Goal: Information Seeking & Learning: Learn about a topic

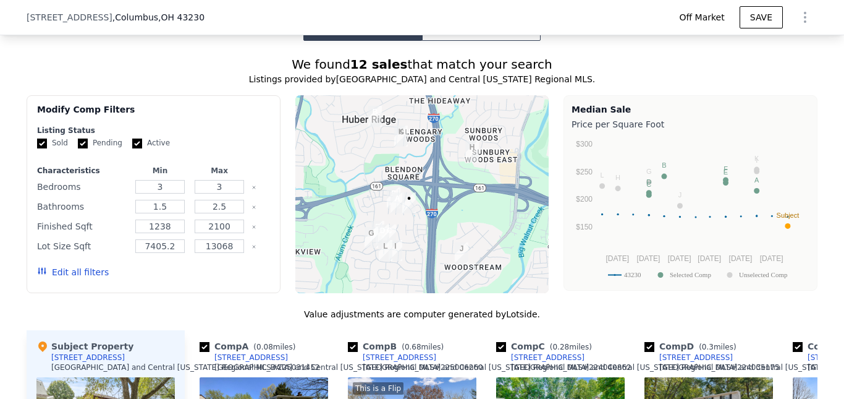
scroll to position [928, 0]
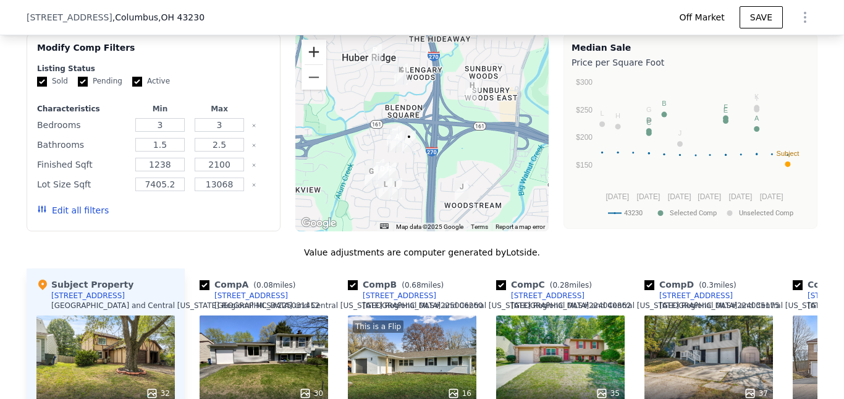
click at [313, 61] on button "Zoom in" at bounding box center [314, 52] width 25 height 25
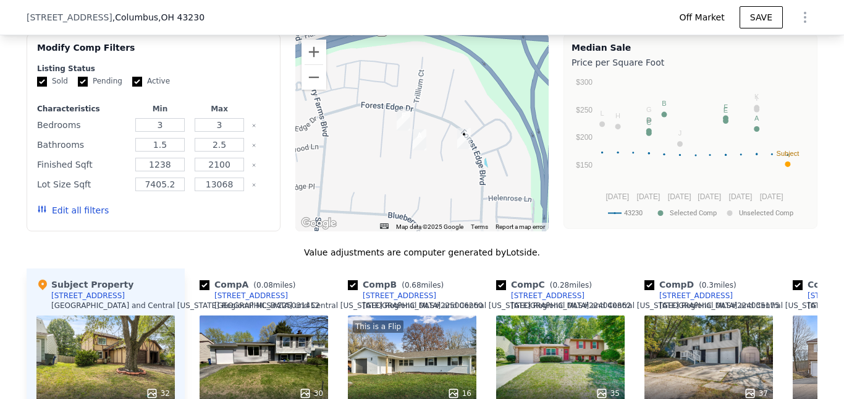
drag, startPoint x: 370, startPoint y: 152, endPoint x: 466, endPoint y: 96, distance: 111.1
click at [466, 96] on div at bounding box center [422, 132] width 254 height 198
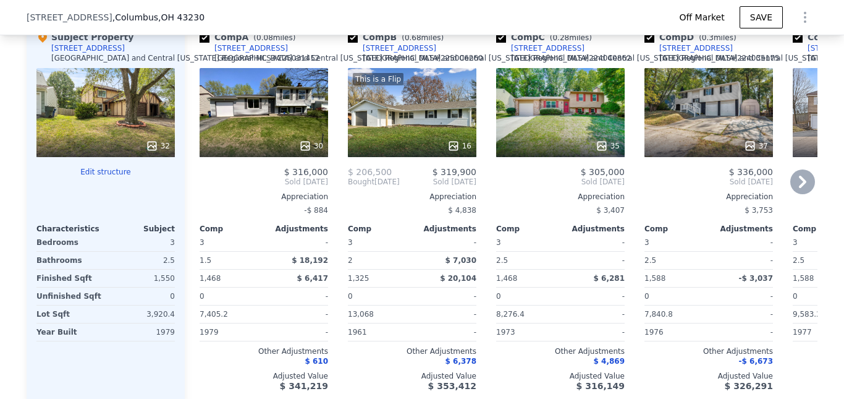
click at [799, 187] on icon at bounding box center [802, 182] width 7 height 12
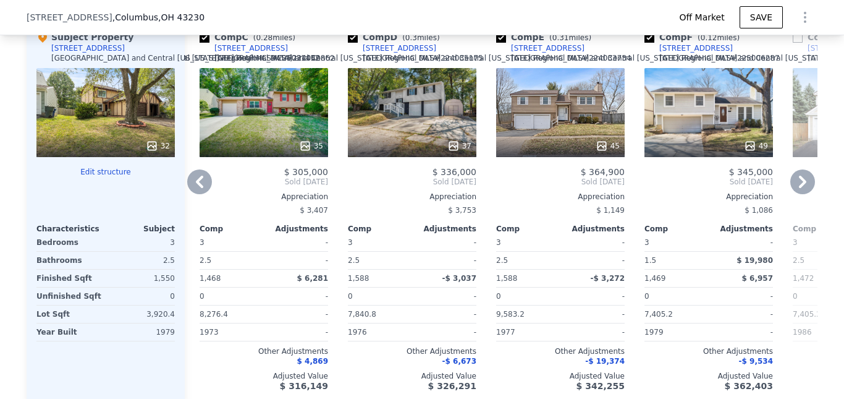
click at [199, 184] on icon at bounding box center [199, 181] width 25 height 25
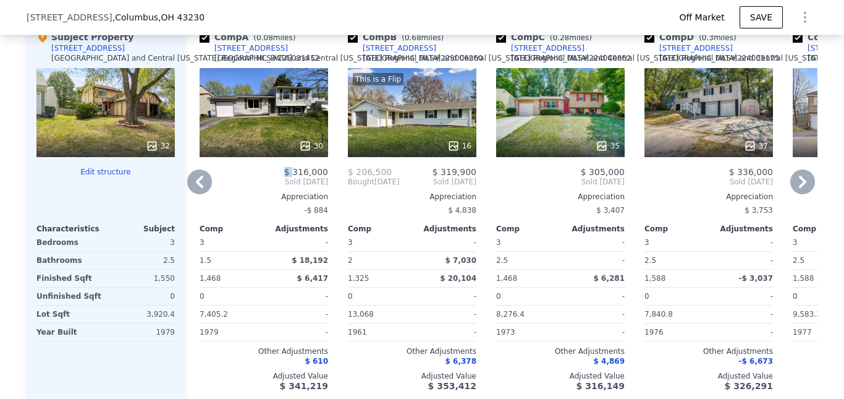
click at [200, 177] on div "$ 316,000" at bounding box center [264, 172] width 129 height 10
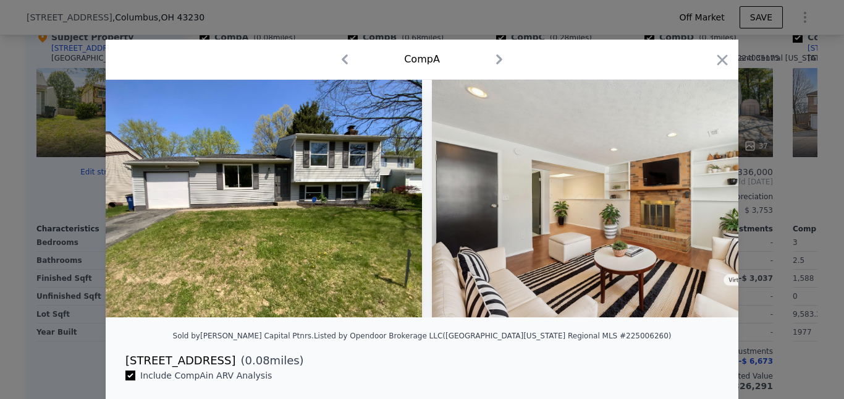
click at [14, 64] on div at bounding box center [422, 199] width 844 height 399
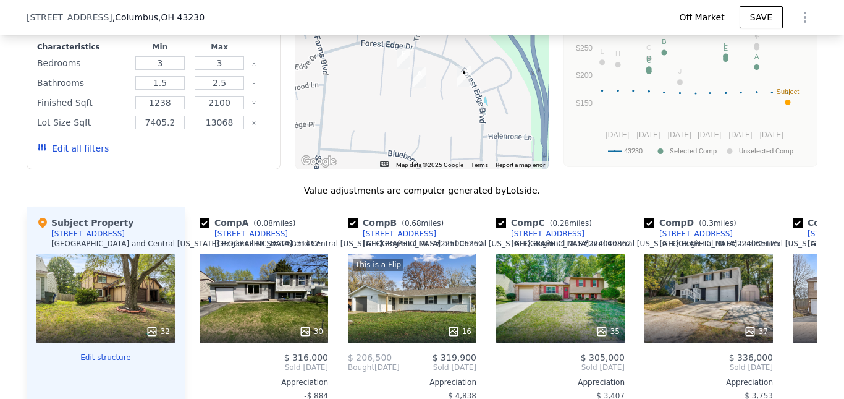
scroll to position [1051, 0]
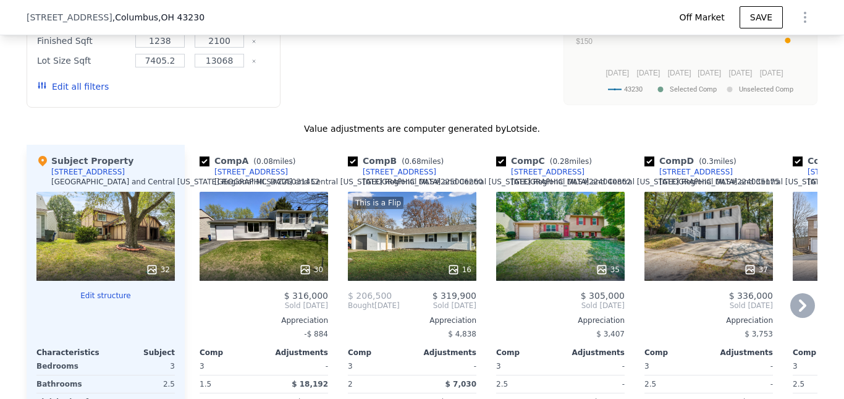
type input "$ 340,000"
type input "$ 71,345"
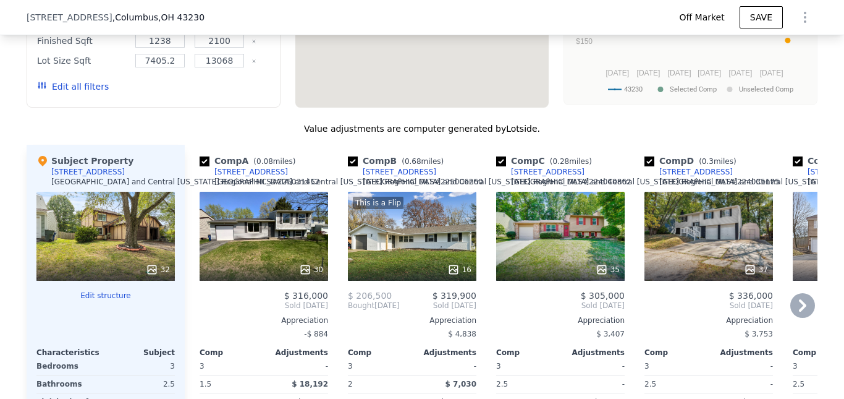
scroll to position [1175, 0]
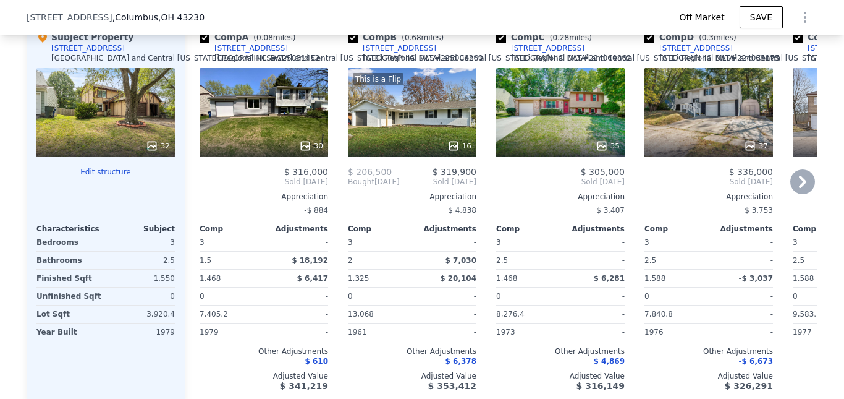
click at [287, 125] on div "30" at bounding box center [264, 112] width 129 height 89
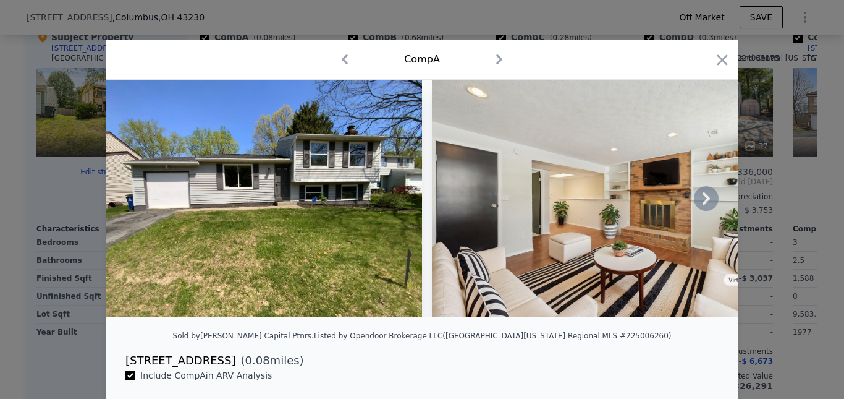
click at [700, 205] on icon at bounding box center [706, 198] width 25 height 25
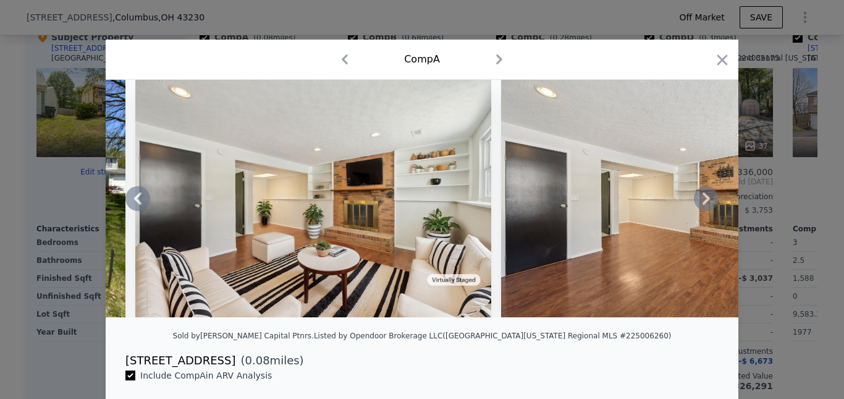
click at [701, 205] on icon at bounding box center [706, 198] width 25 height 25
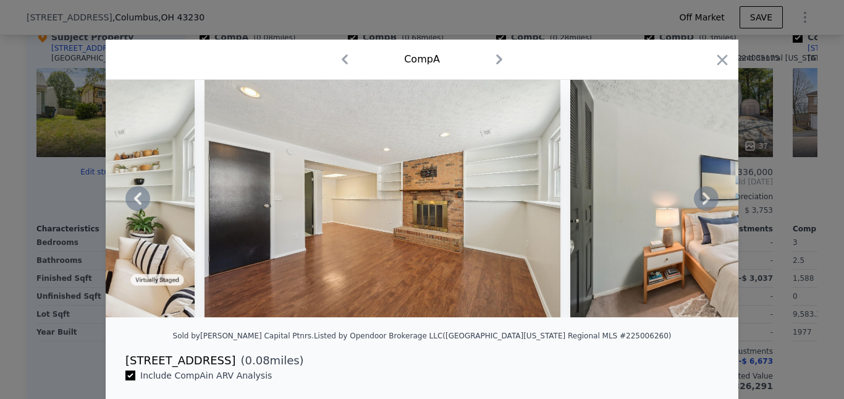
click at [701, 205] on icon at bounding box center [706, 198] width 25 height 25
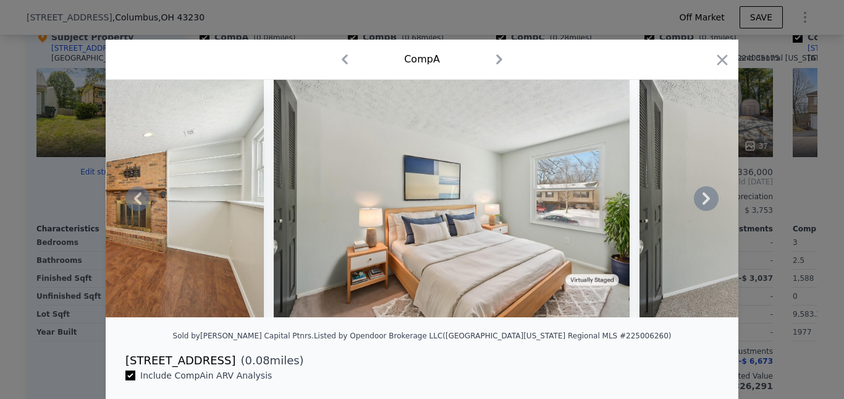
click at [701, 204] on icon at bounding box center [706, 198] width 25 height 25
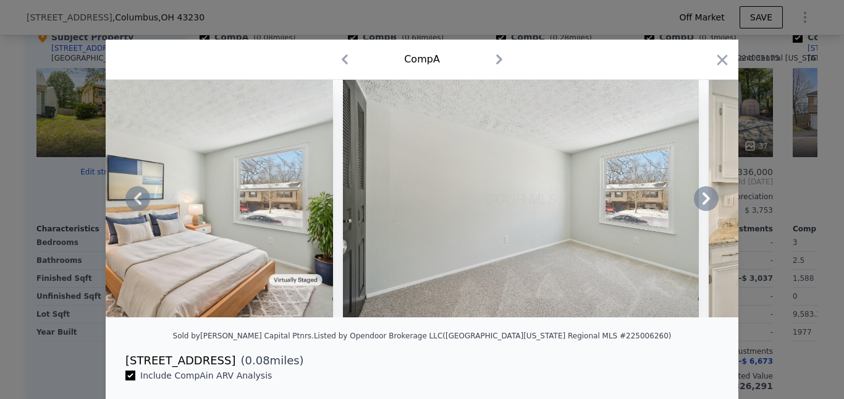
click at [701, 204] on icon at bounding box center [706, 198] width 25 height 25
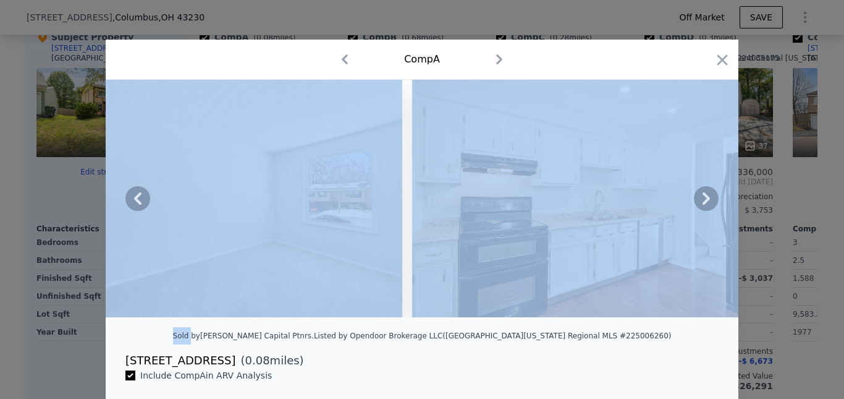
click at [701, 204] on icon at bounding box center [706, 198] width 25 height 25
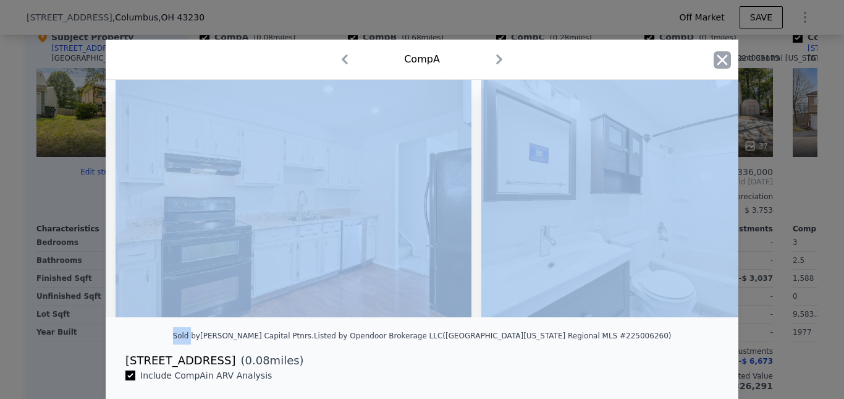
click at [718, 64] on icon "button" at bounding box center [723, 59] width 11 height 11
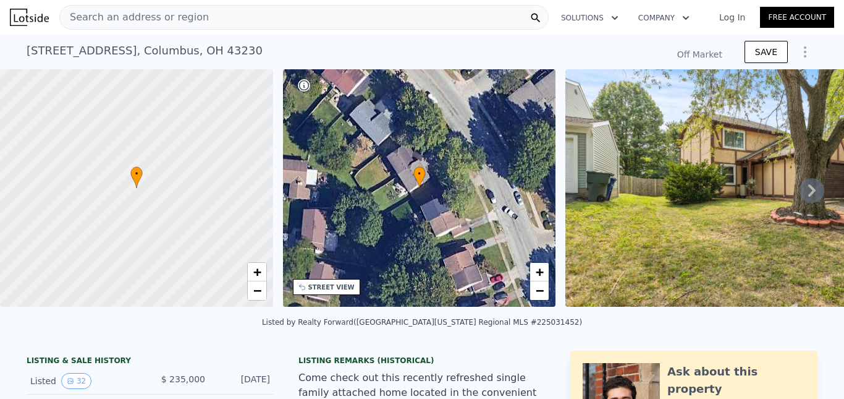
click at [235, 18] on div "Search an address or region" at bounding box center [304, 17] width 490 height 25
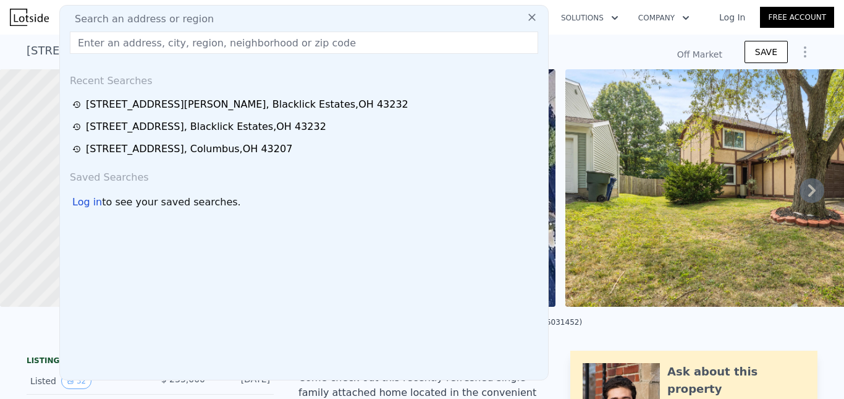
click at [174, 43] on input "text" at bounding box center [304, 43] width 469 height 22
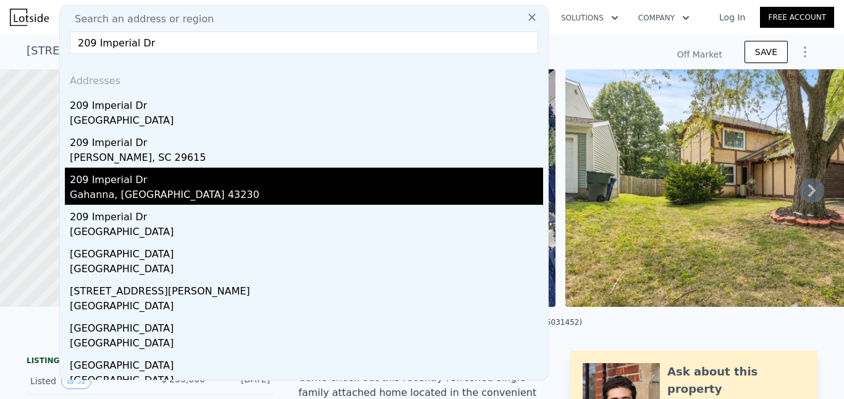
type input "209 Imperial Dr"
click at [163, 185] on div "209 Imperial Dr" at bounding box center [306, 178] width 473 height 20
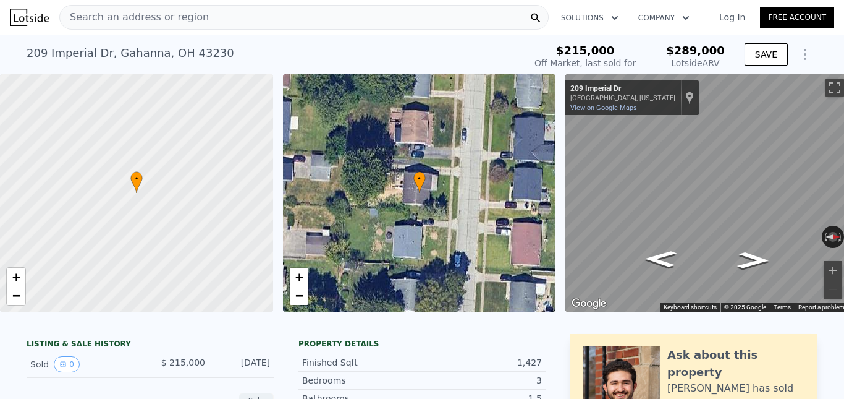
click at [150, 17] on span "Search an address or region" at bounding box center [134, 17] width 149 height 15
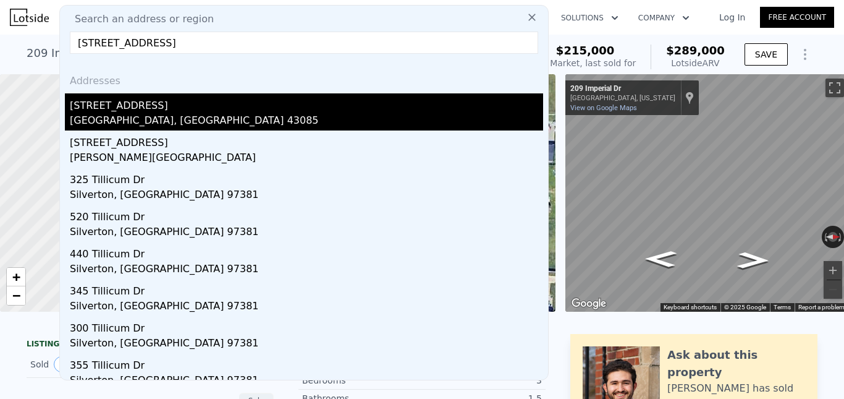
type input "[STREET_ADDRESS]"
click at [138, 111] on div "[STREET_ADDRESS]" at bounding box center [306, 103] width 473 height 20
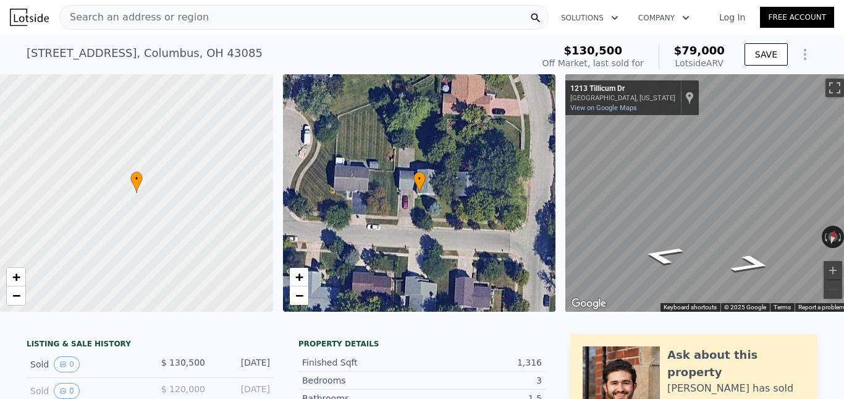
click at [173, 14] on span "Search an address or region" at bounding box center [134, 17] width 149 height 15
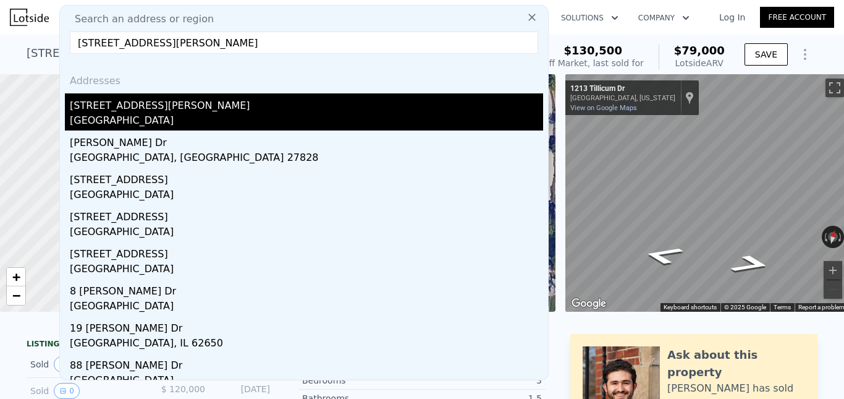
type input "[STREET_ADDRESS][PERSON_NAME]"
click at [129, 111] on div "[STREET_ADDRESS][PERSON_NAME]" at bounding box center [306, 103] width 473 height 20
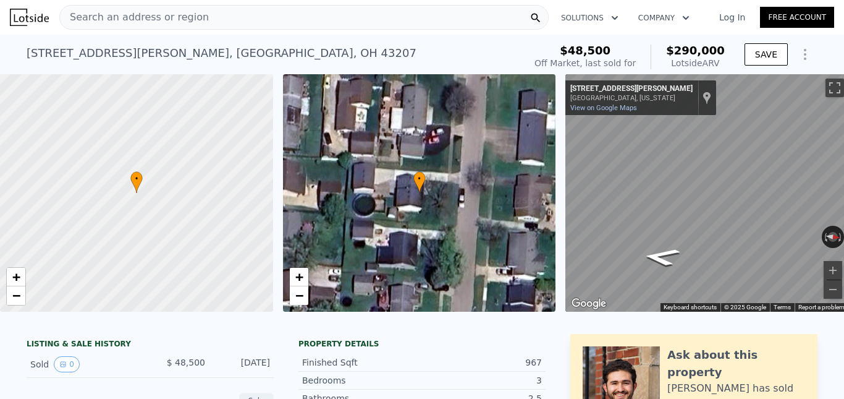
click at [169, 12] on span "Search an address or region" at bounding box center [134, 17] width 149 height 15
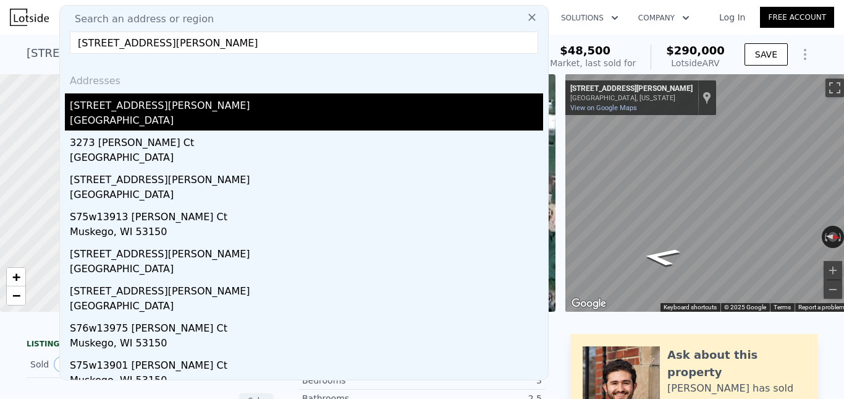
type input "[STREET_ADDRESS][PERSON_NAME]"
click at [140, 106] on div "[STREET_ADDRESS][PERSON_NAME]" at bounding box center [306, 103] width 473 height 20
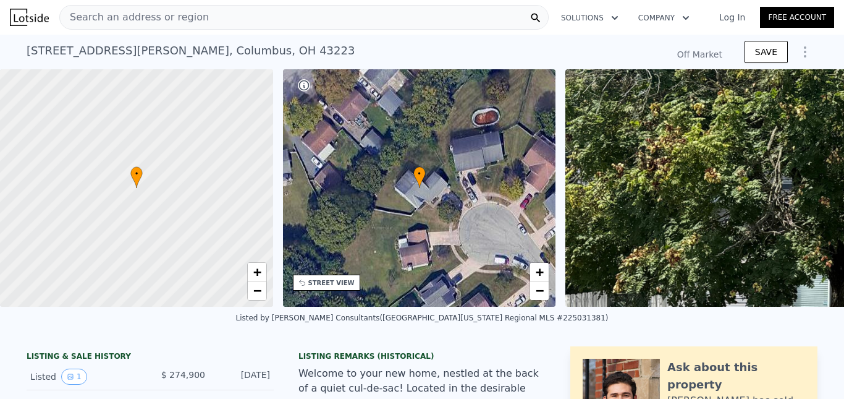
type input "-$ 291,544"
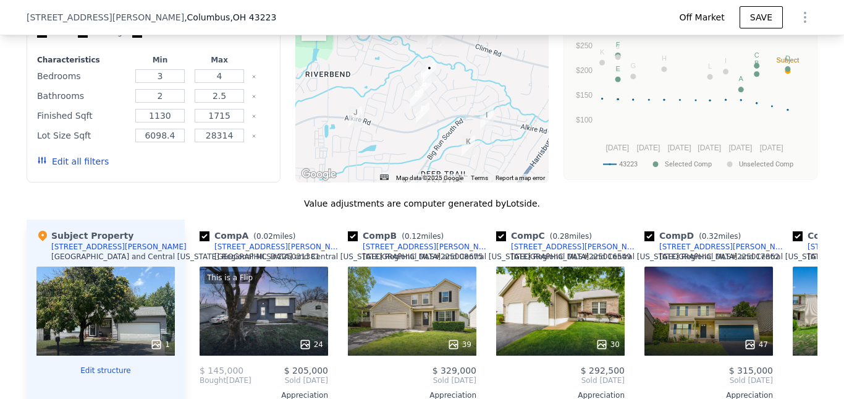
scroll to position [867, 0]
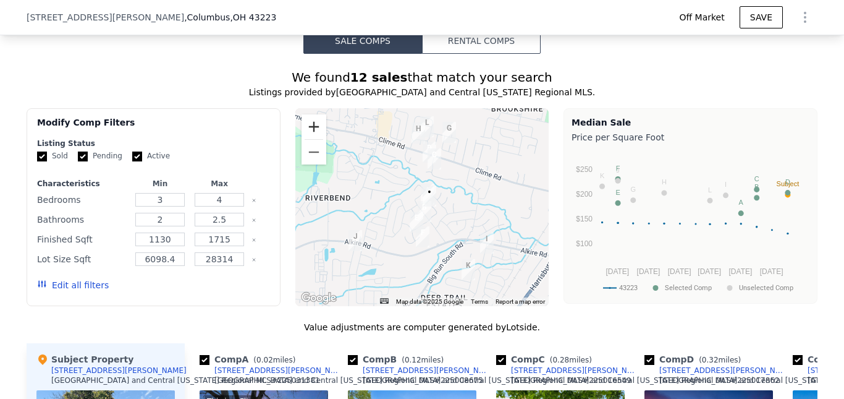
click at [311, 139] on button "Zoom in" at bounding box center [314, 126] width 25 height 25
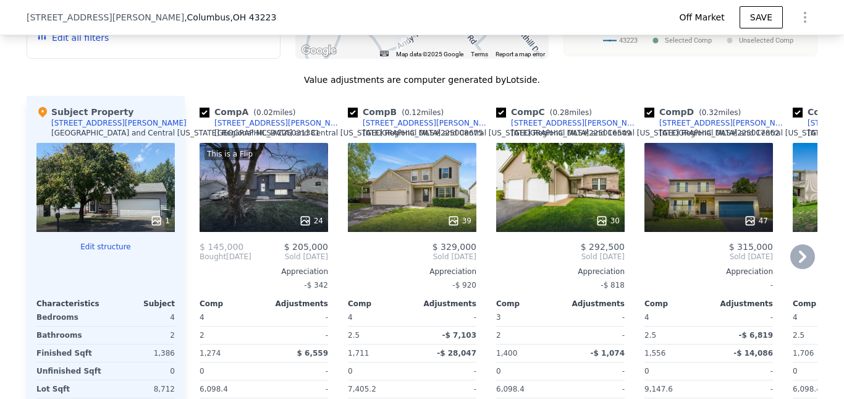
scroll to position [1299, 0]
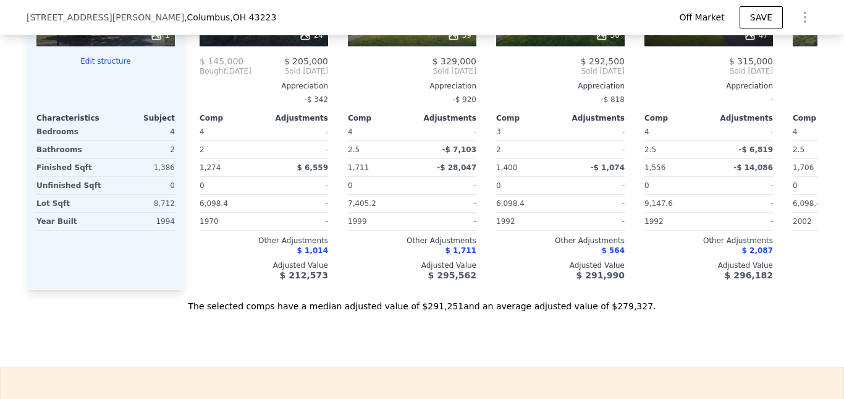
type input "$ 273,000"
type input "-$ 33,740"
